Goal: Task Accomplishment & Management: Use online tool/utility

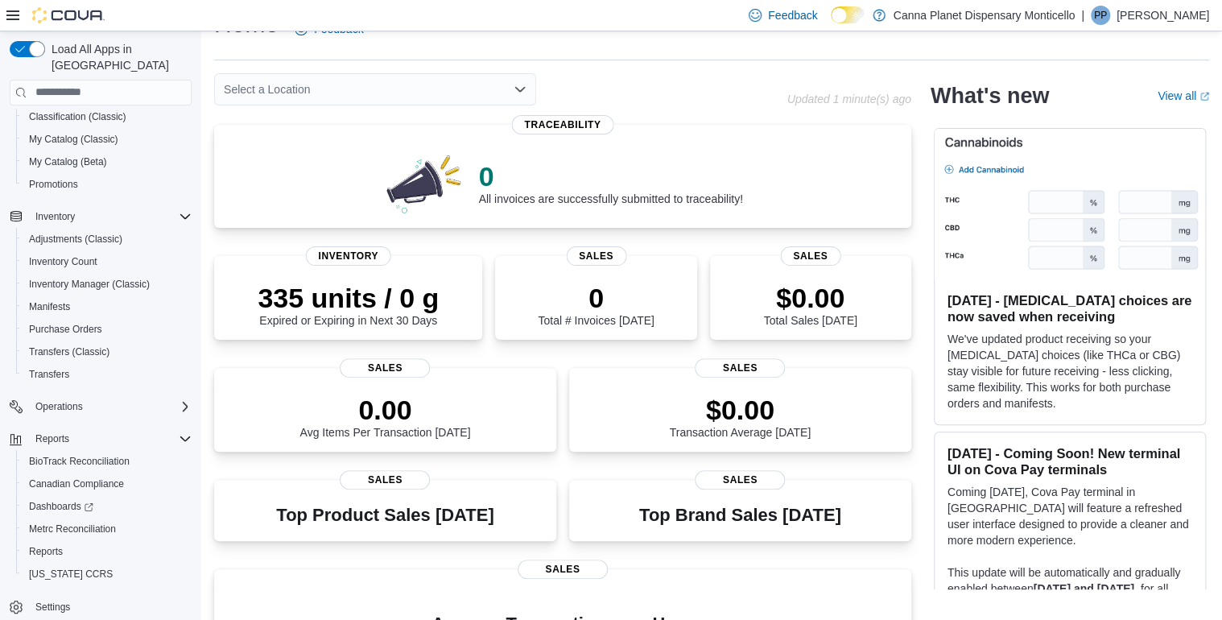
scroll to position [64, 0]
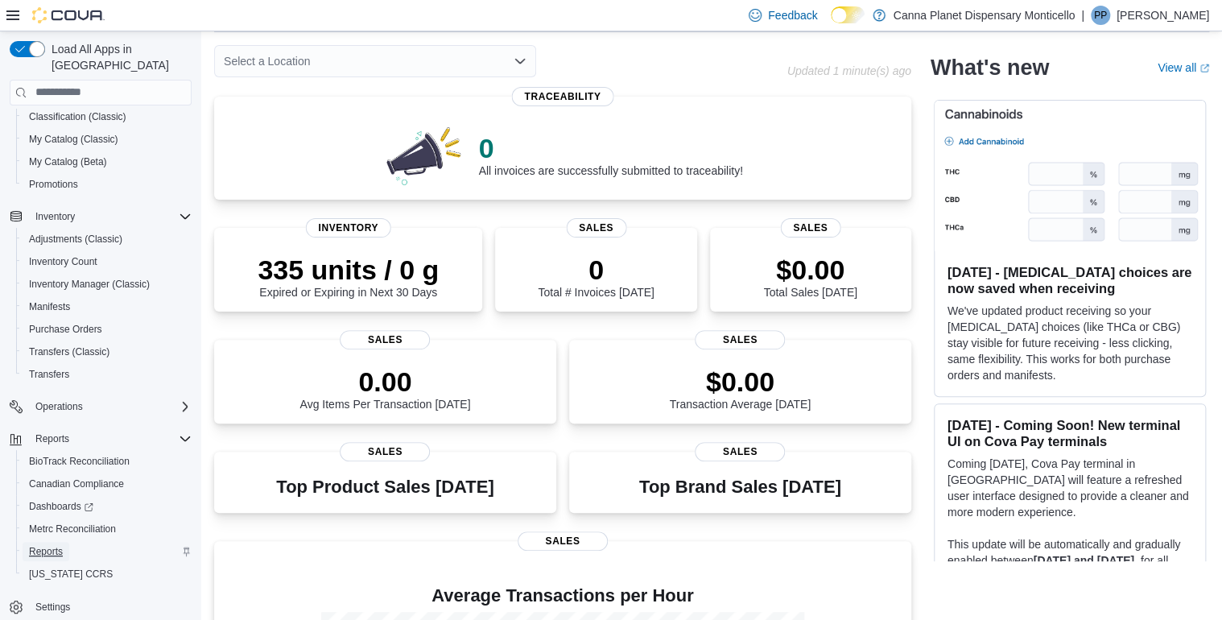
click at [42, 545] on span "Reports" at bounding box center [46, 551] width 34 height 13
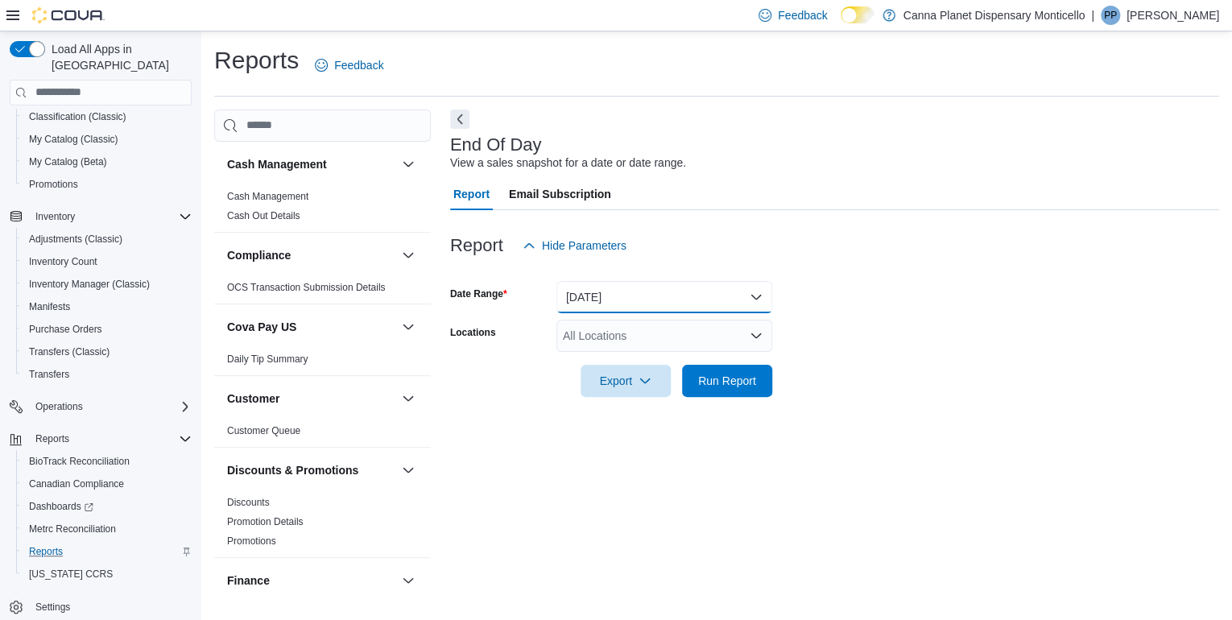
click at [603, 293] on button "Today" at bounding box center [664, 297] width 216 height 32
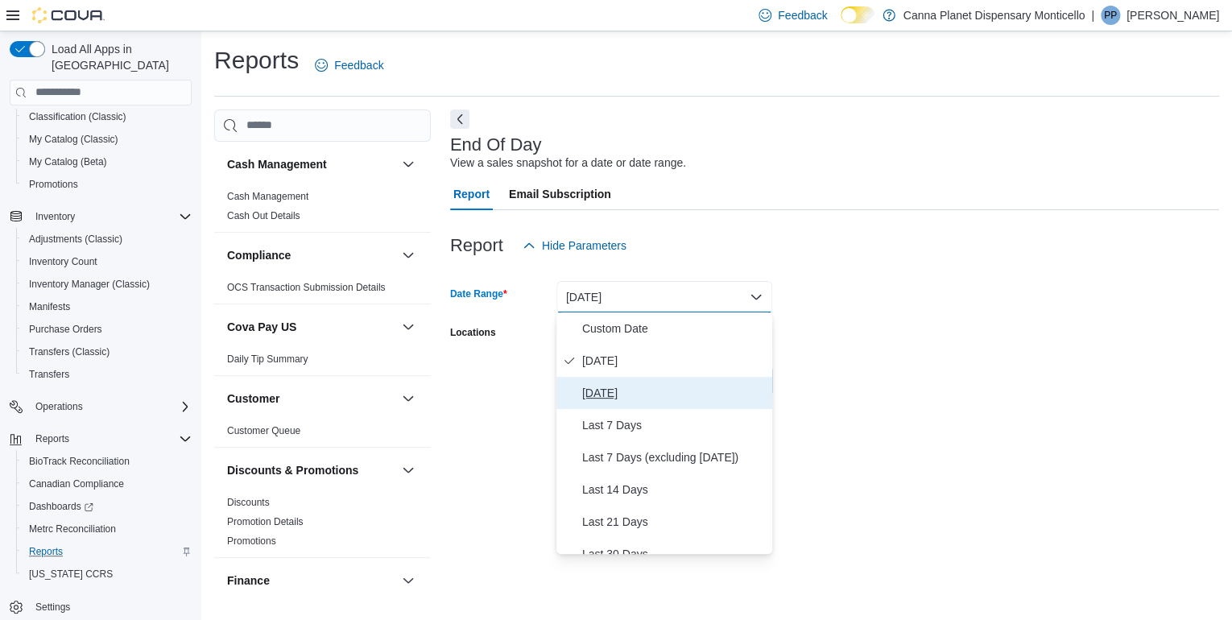
click at [617, 391] on span "Yesterday" at bounding box center [674, 392] width 184 height 19
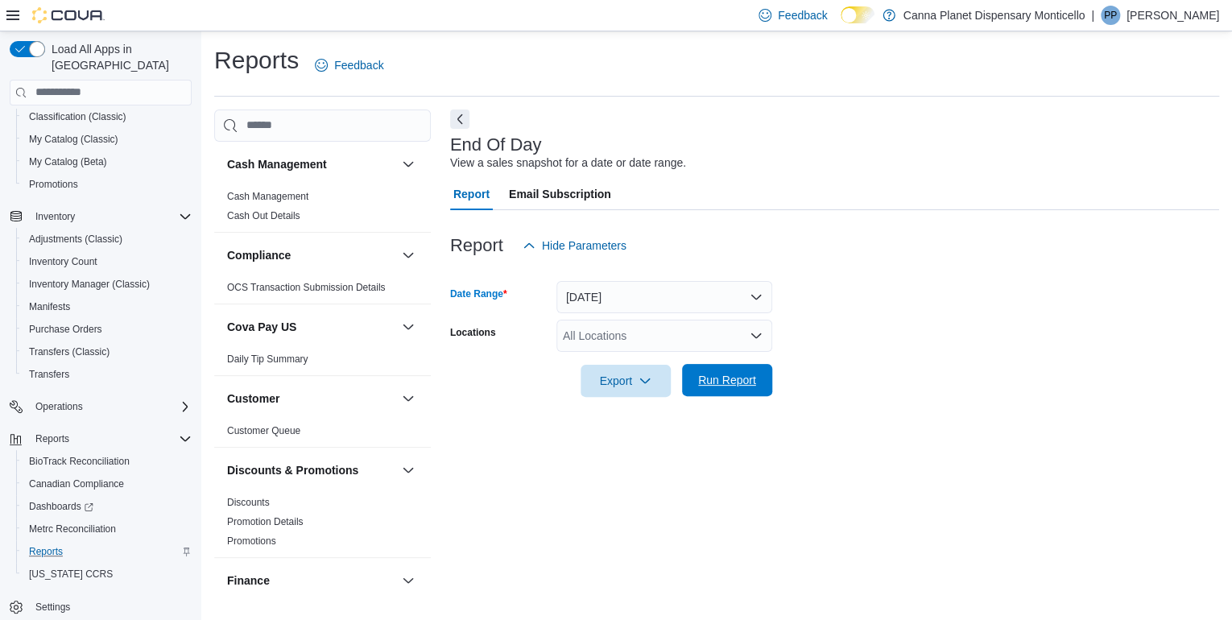
click at [730, 380] on span "Run Report" at bounding box center [727, 380] width 58 height 16
